Goal: Task Accomplishment & Management: Complete application form

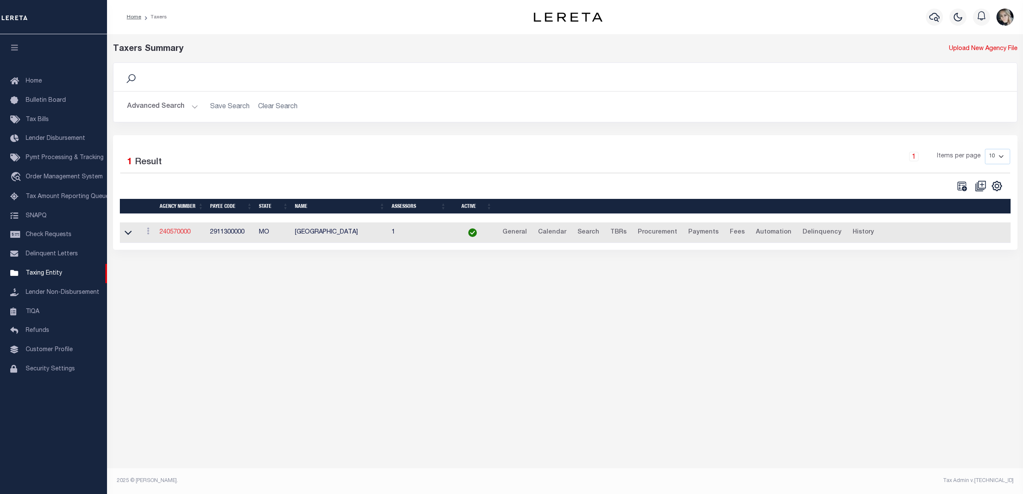
click at [163, 233] on link "240570000" at bounding box center [175, 232] width 31 height 6
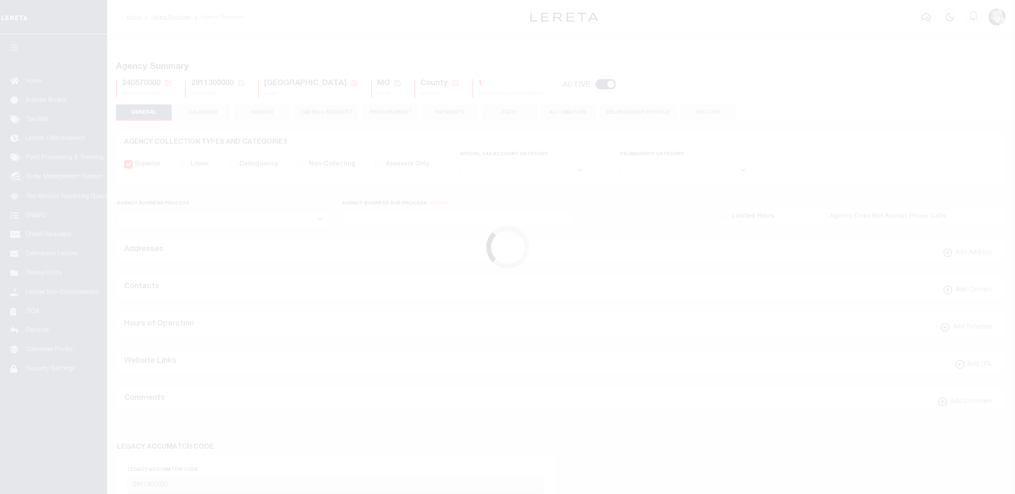
select select
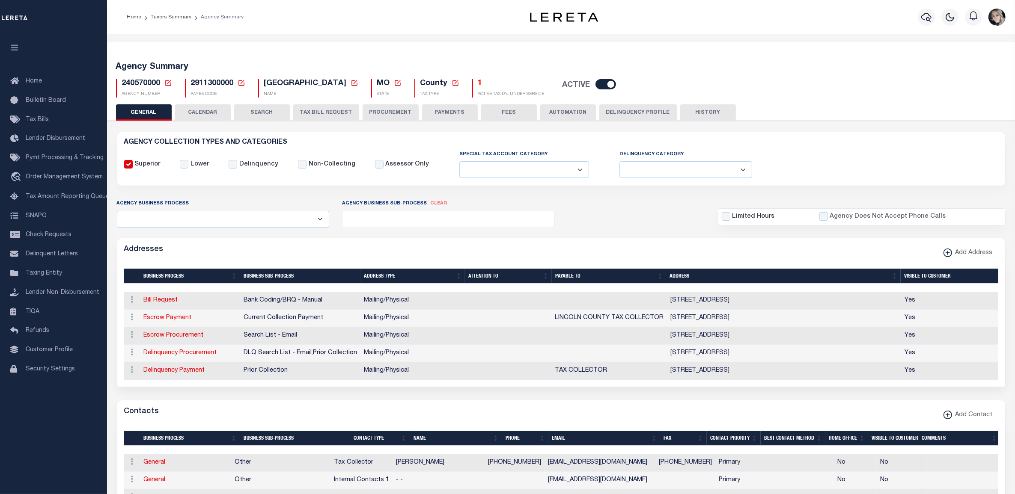
click at [165, 83] on icon at bounding box center [168, 83] width 6 height 6
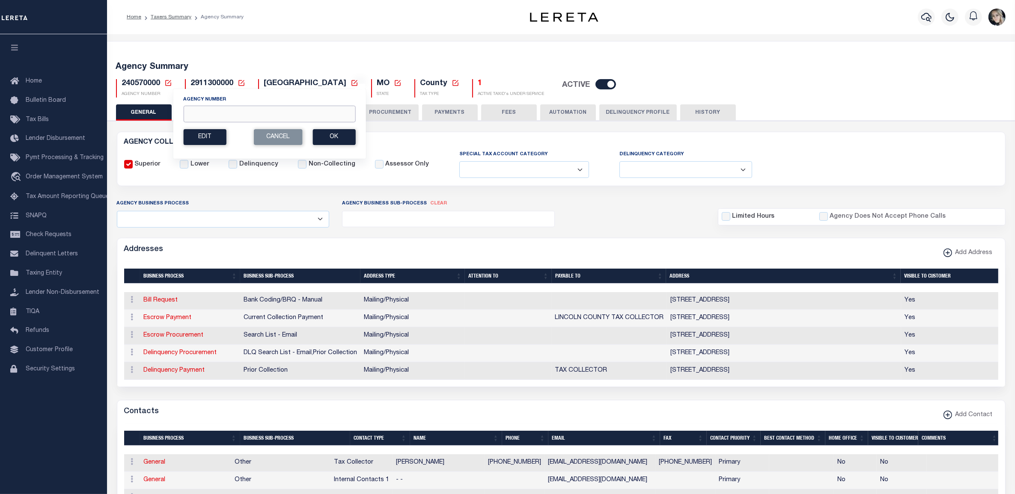
click at [234, 116] on input "Agency Number" at bounding box center [269, 114] width 172 height 17
paste input "010550000"
type input "010550000"
click at [333, 138] on button "Ok" at bounding box center [333, 137] width 43 height 16
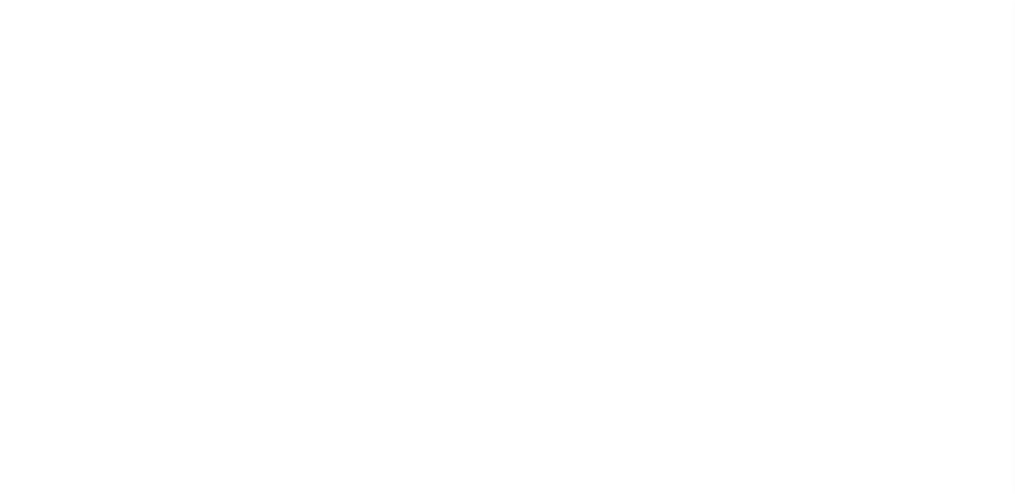
select select
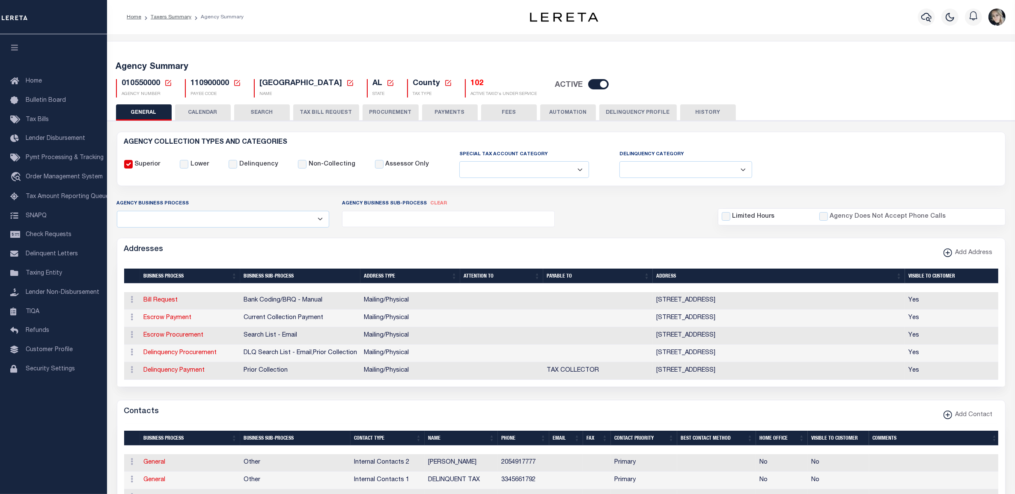
click at [457, 112] on button "PAYMENTS" at bounding box center [450, 112] width 56 height 16
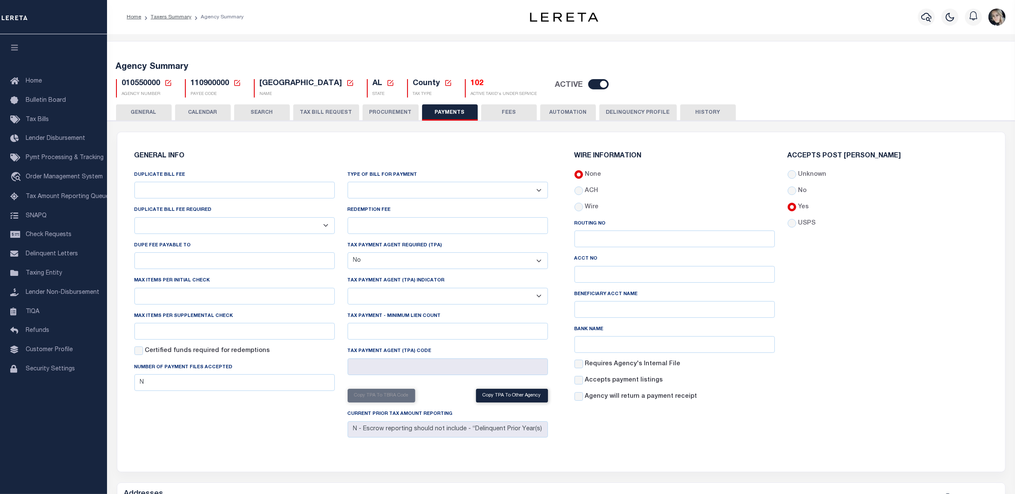
click at [328, 110] on button "TAX BILL REQUEST" at bounding box center [326, 112] width 66 height 16
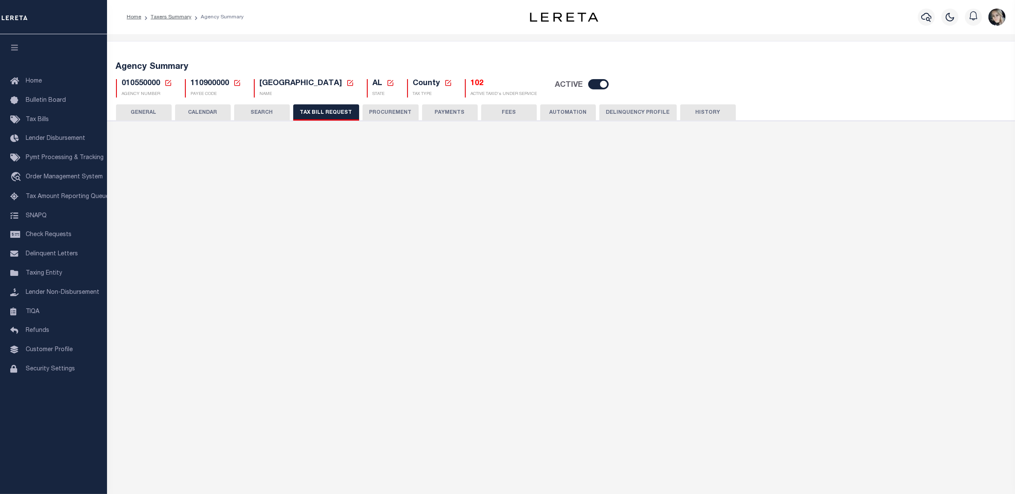
select select "27"
checkbox input "false"
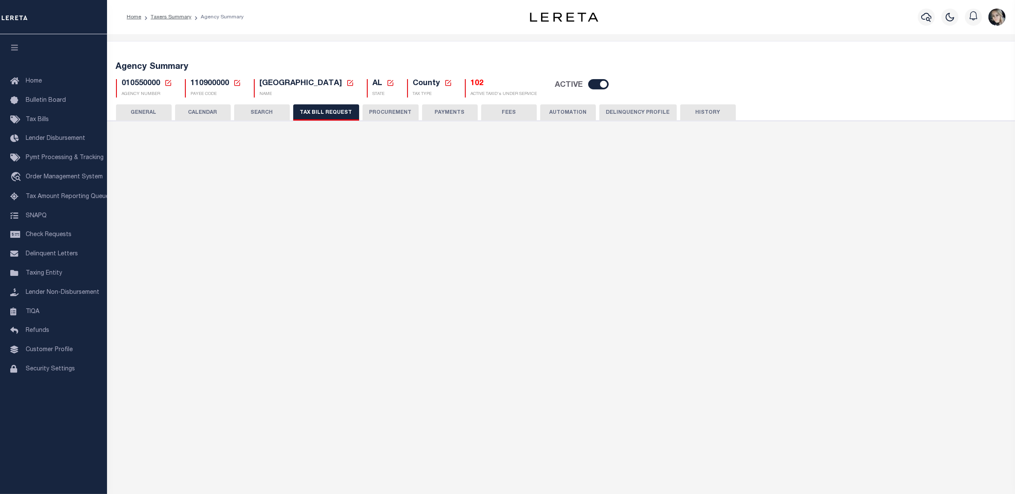
select select "22"
select select "false"
select select
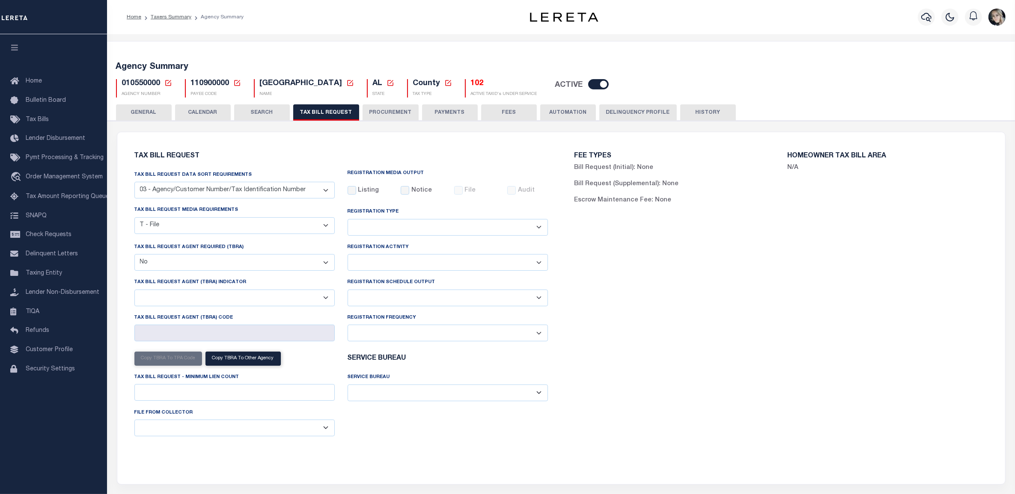
click at [401, 297] on select "Delta File Full File" at bounding box center [447, 298] width 200 height 17
select select "1"
click at [347, 291] on select "Delta File Full File" at bounding box center [447, 298] width 200 height 17
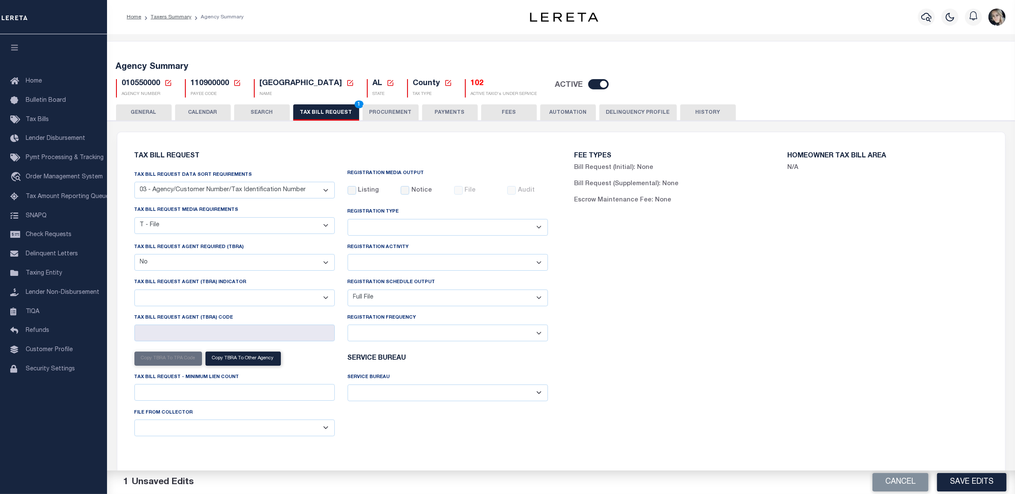
click at [972, 481] on button "Save Edits" at bounding box center [971, 482] width 69 height 18
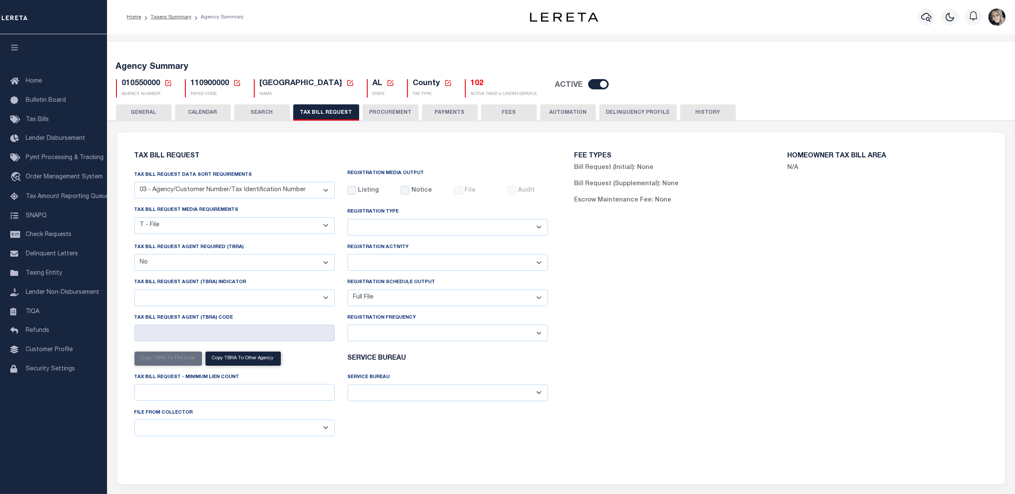
click at [619, 341] on div "FEE TYPES Bill Request (Initial): None Bill Request (Supplemental): None Escrow…" at bounding box center [781, 303] width 440 height 321
click at [419, 291] on select "Delta File Full File" at bounding box center [447, 298] width 200 height 17
click at [612, 294] on div "FEE TYPES Bill Request (Initial): None Bill Request (Supplemental): None Escrow…" at bounding box center [781, 303] width 440 height 321
drag, startPoint x: 193, startPoint y: 60, endPoint x: 199, endPoint y: 66, distance: 8.8
click at [193, 60] on div "Agency Summary 010550000 Agency Number Edit Cancel Ok New Agency Number Cancel …" at bounding box center [561, 78] width 911 height 53
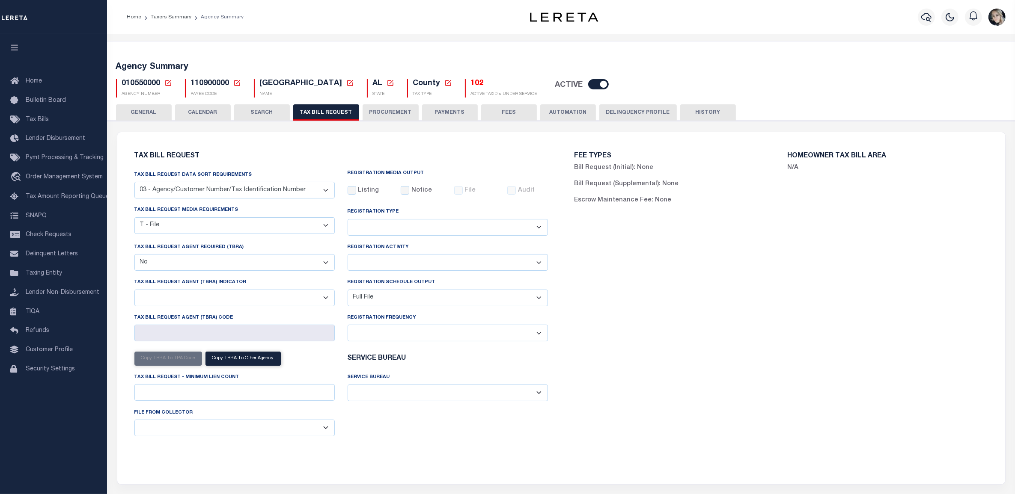
click at [687, 322] on div "FEE TYPES Bill Request (Initial): None Bill Request (Supplemental): None Escrow…" at bounding box center [781, 303] width 440 height 321
click at [169, 86] on icon at bounding box center [168, 83] width 8 height 8
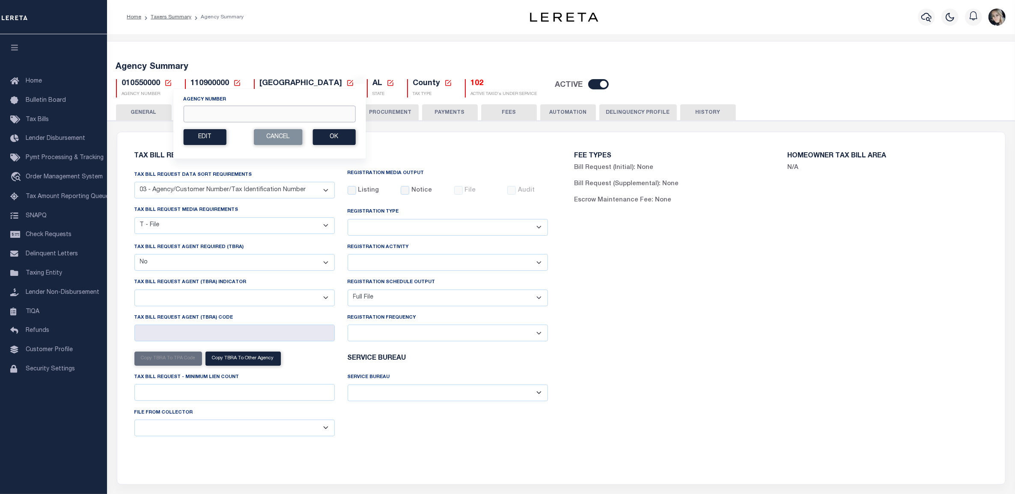
drag, startPoint x: 207, startPoint y: 117, endPoint x: 211, endPoint y: 118, distance: 4.5
click at [207, 117] on input "Agency Number" at bounding box center [269, 114] width 172 height 17
paste input "010620000"
type input "010620000"
click at [330, 136] on button "Ok" at bounding box center [333, 137] width 43 height 16
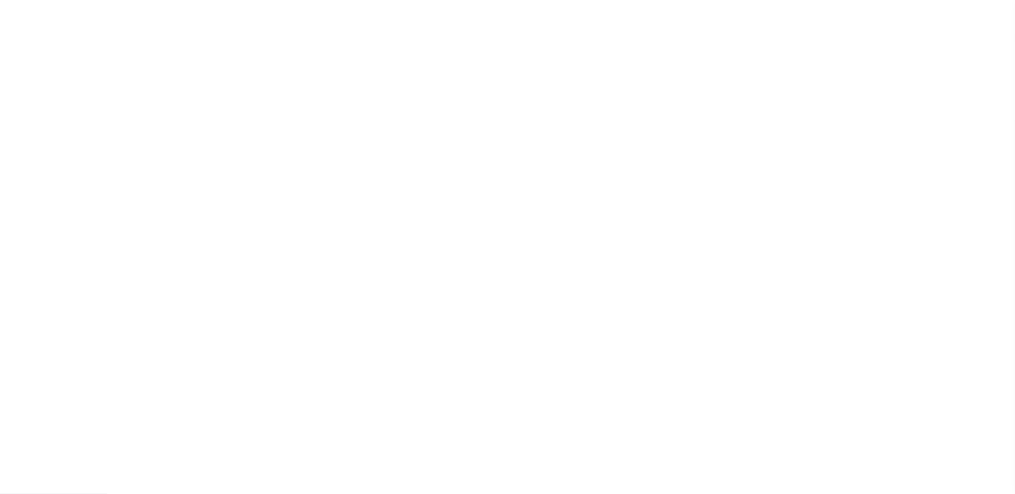
select select "27"
checkbox input "false"
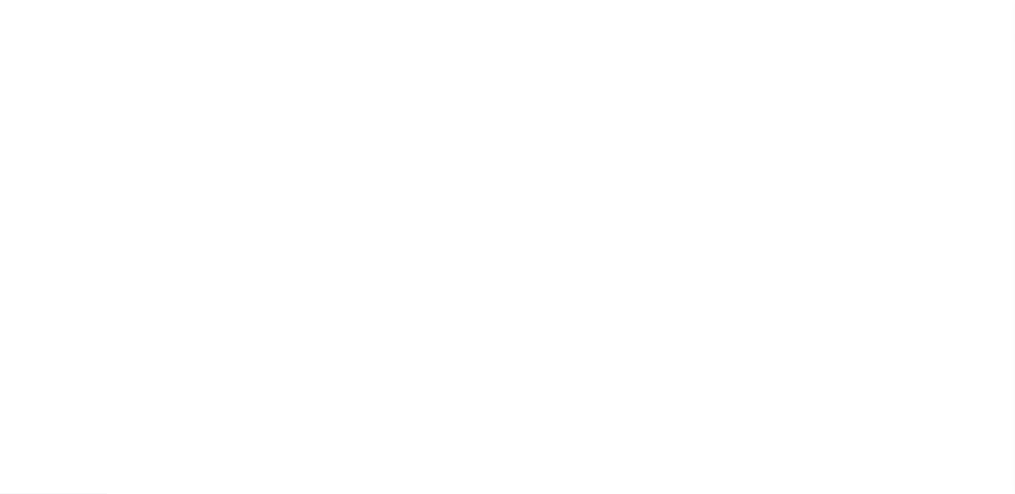
select select "22"
select select "false"
select select
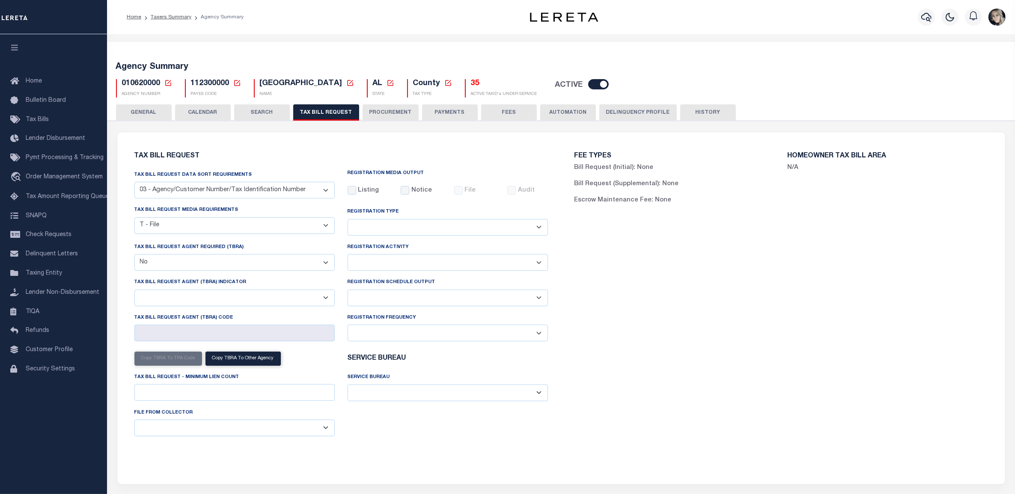
click at [450, 300] on select "Delta File Full File" at bounding box center [447, 298] width 200 height 17
select select "1"
click at [347, 291] on select "Delta File Full File" at bounding box center [447, 298] width 200 height 17
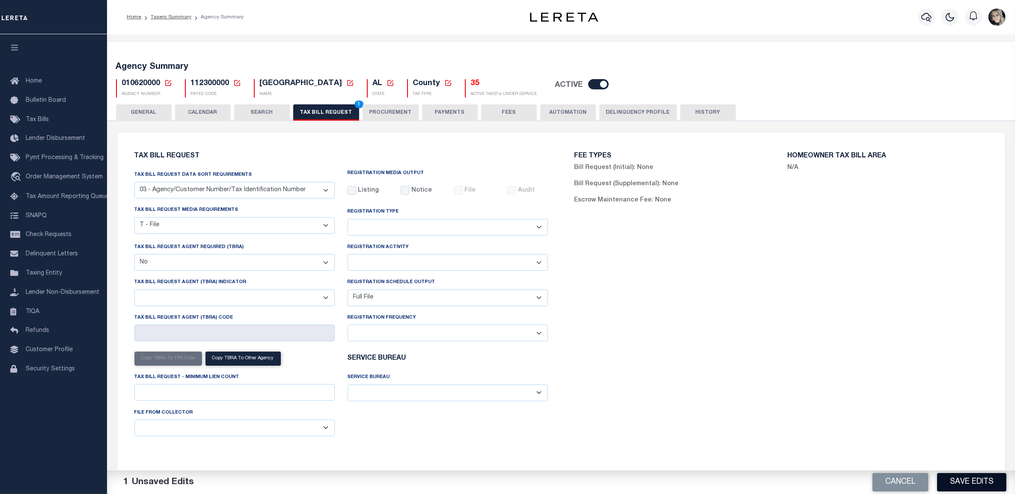
click at [949, 479] on button "Save Edits" at bounding box center [971, 482] width 69 height 18
click at [721, 328] on div "FEE TYPES Bill Request (Initial): None Bill Request (Supplemental): None Escrow…" at bounding box center [781, 303] width 440 height 321
click at [310, 112] on button "TAX BILL REQUEST 1" at bounding box center [326, 112] width 66 height 16
click at [974, 483] on button "Save Edits" at bounding box center [971, 482] width 69 height 18
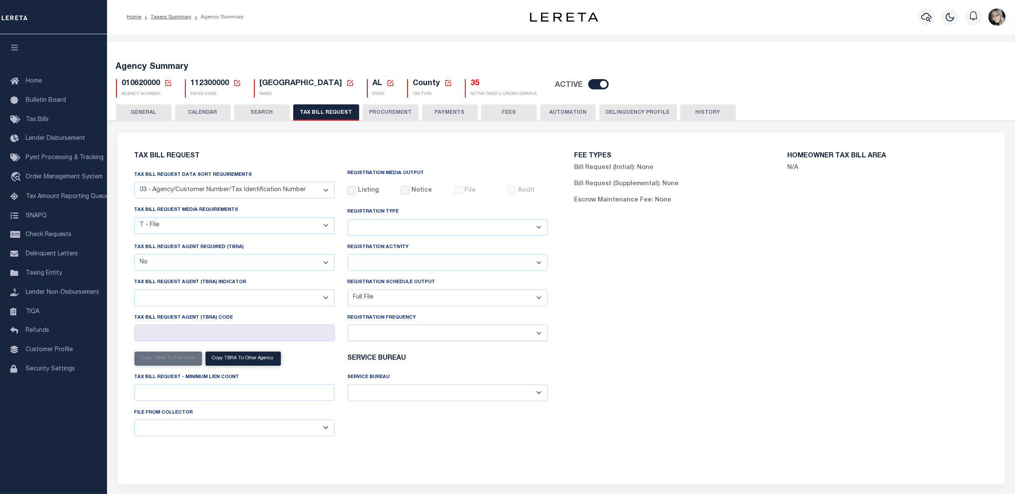
drag, startPoint x: 612, startPoint y: 259, endPoint x: 600, endPoint y: 259, distance: 12.4
click at [612, 259] on div "FEE TYPES Bill Request (Initial): None Bill Request (Supplemental): None Escrow…" at bounding box center [781, 303] width 440 height 321
drag, startPoint x: 931, startPoint y: 452, endPoint x: 994, endPoint y: 444, distance: 63.0
click at [933, 453] on div "FEE TYPES Bill Request (Initial): None Bill Request (Supplemental): None Escrow…" at bounding box center [781, 303] width 440 height 321
drag, startPoint x: 609, startPoint y: 272, endPoint x: 606, endPoint y: 261, distance: 11.1
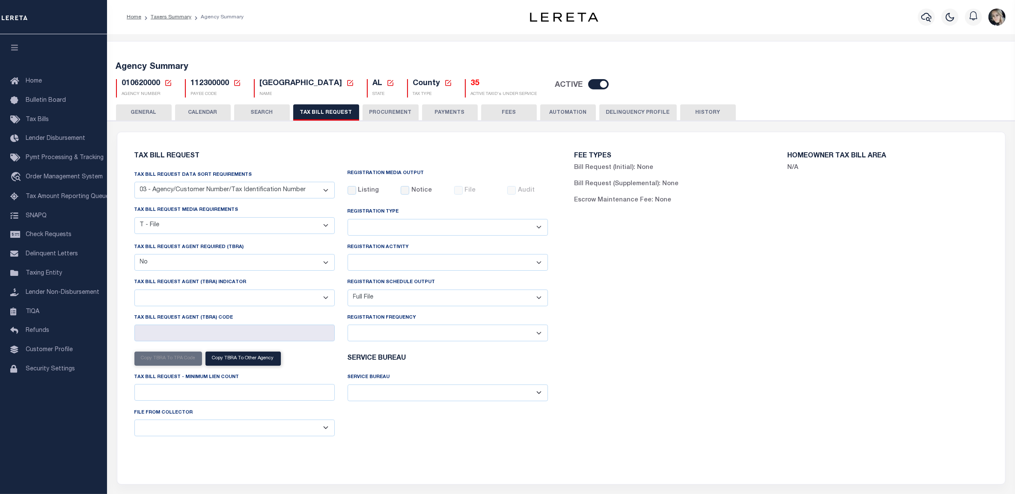
click at [609, 272] on div "FEE TYPES Bill Request (Initial): None Bill Request (Supplemental): None Escrow…" at bounding box center [781, 303] width 440 height 321
drag, startPoint x: 922, startPoint y: 245, endPoint x: 932, endPoint y: 243, distance: 9.7
click at [922, 245] on div "FEE TYPES Bill Request (Initial): None Bill Request (Supplemental): None Escrow…" at bounding box center [781, 303] width 440 height 321
drag, startPoint x: 775, startPoint y: 352, endPoint x: 995, endPoint y: 273, distance: 233.6
click at [778, 352] on div "FEE TYPES Bill Request (Initial): None Bill Request (Supplemental): None Escrow…" at bounding box center [781, 303] width 440 height 321
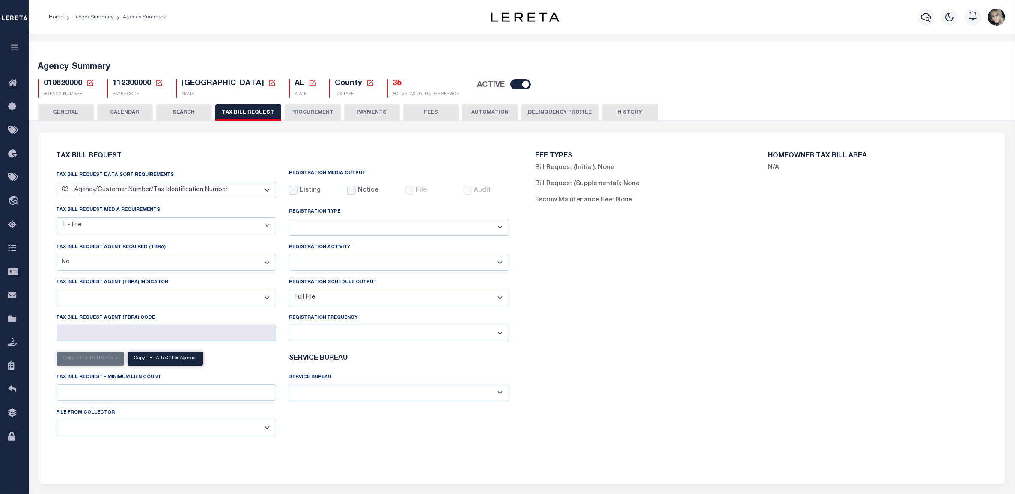
click at [92, 84] on icon at bounding box center [90, 83] width 8 height 8
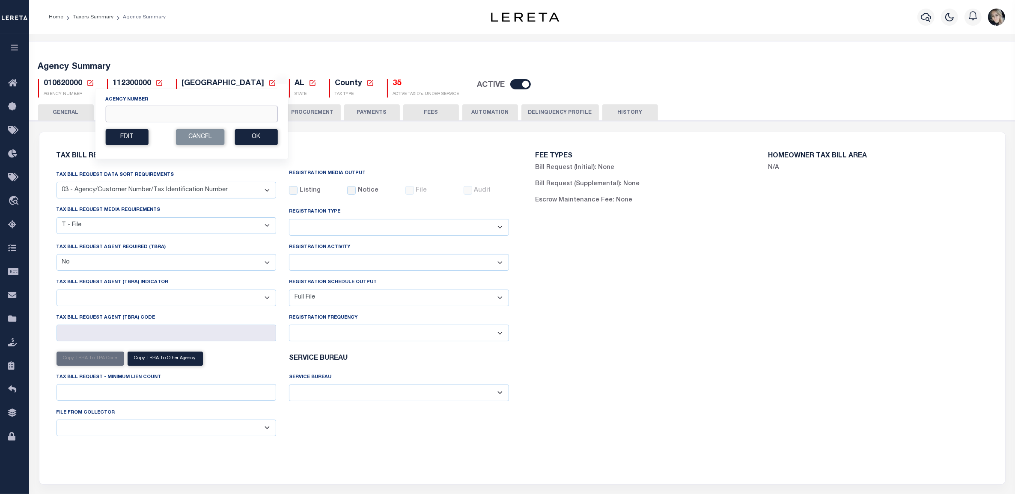
click at [128, 109] on input "Agency Number" at bounding box center [191, 114] width 172 height 17
paste input "010640000"
type input "010640000"
click at [264, 137] on button "Ok" at bounding box center [256, 137] width 43 height 16
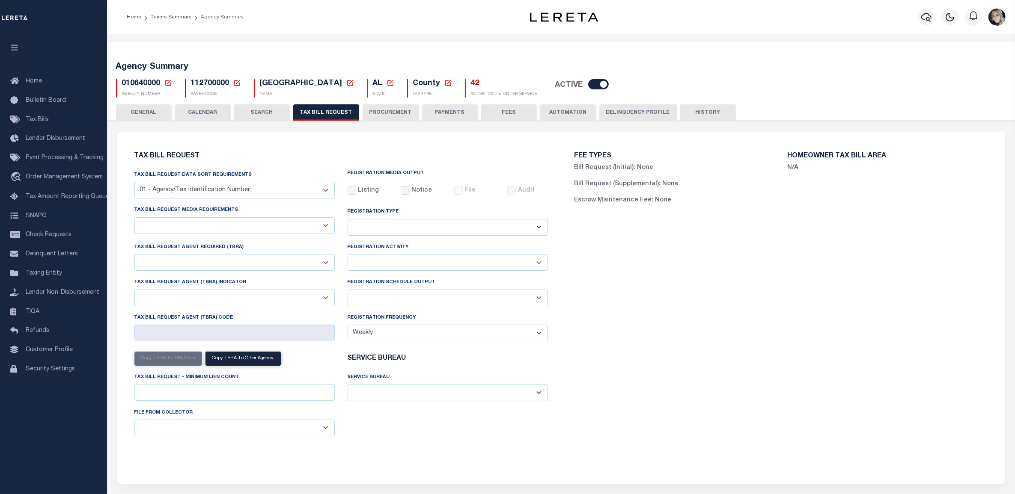
select select "27"
checkbox input "false"
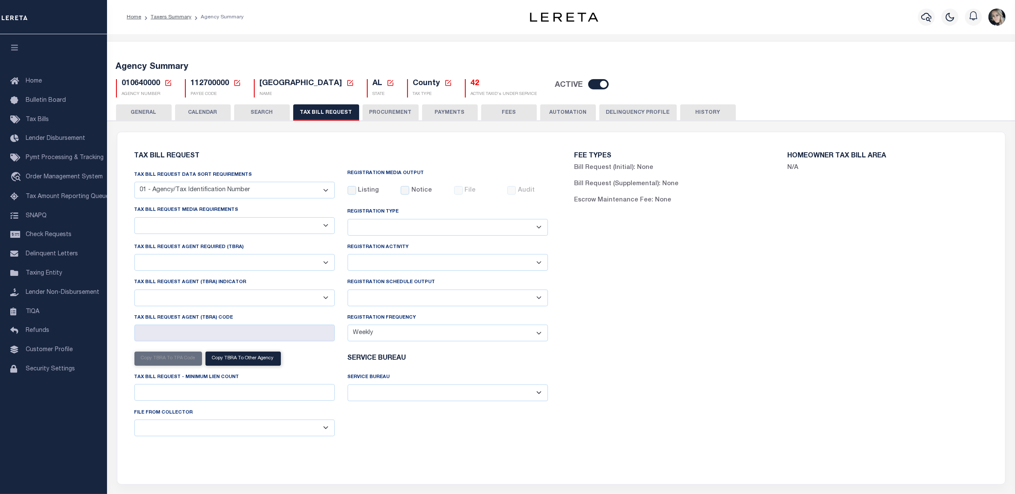
select select "22"
select select "false"
select select
click at [377, 296] on select "Delta File Full File" at bounding box center [447, 298] width 200 height 17
select select "1"
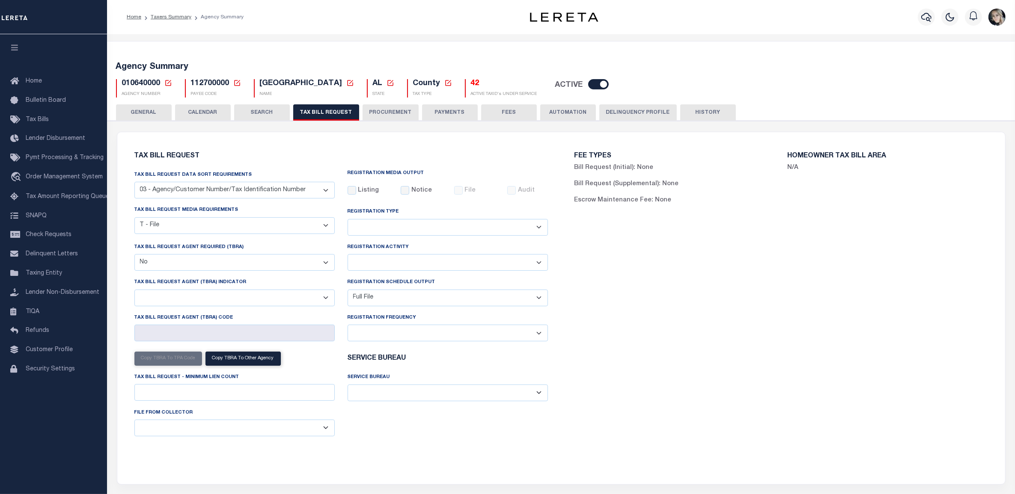
click at [347, 291] on select "Delta File Full File" at bounding box center [447, 298] width 200 height 17
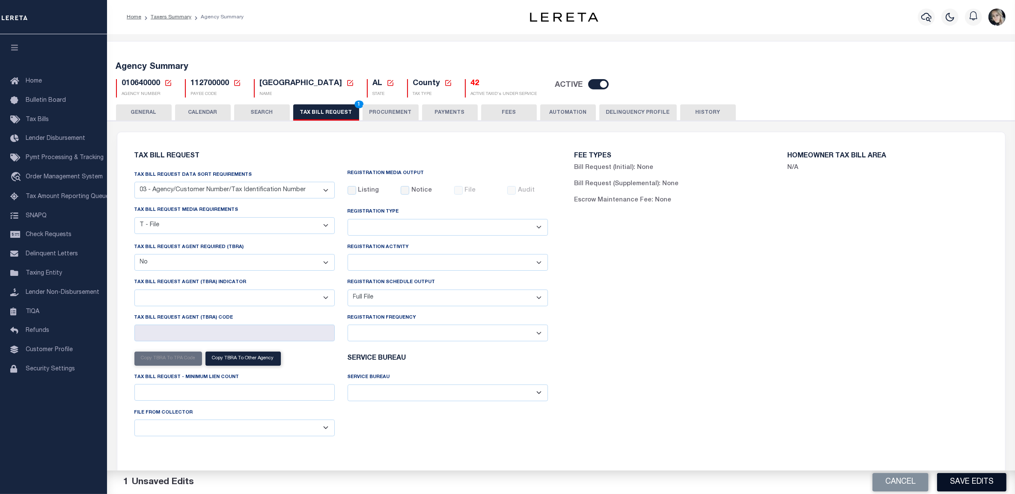
click at [988, 479] on button "Save Edits" at bounding box center [971, 482] width 69 height 18
drag, startPoint x: 339, startPoint y: 114, endPoint x: 926, endPoint y: 414, distance: 659.3
click at [339, 114] on button "TAX BILL REQUEST 1" at bounding box center [326, 112] width 66 height 16
click at [980, 482] on button "Save Edits" at bounding box center [971, 482] width 69 height 18
